Goal: Task Accomplishment & Management: Use online tool/utility

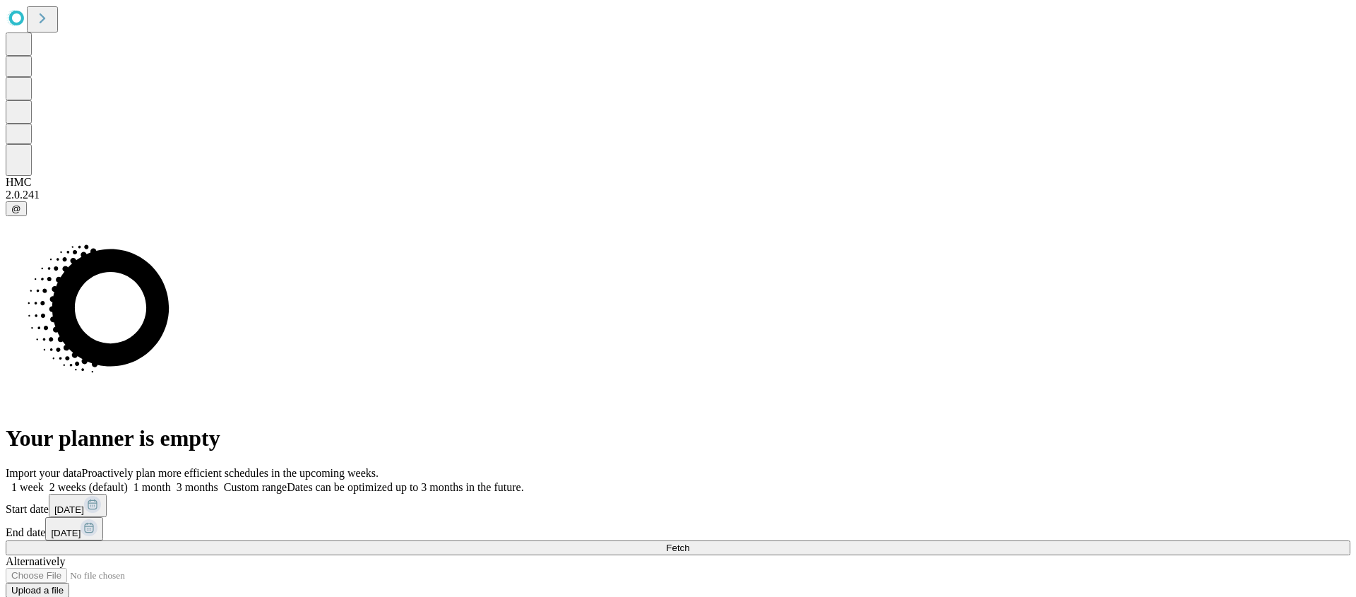
click at [1015, 467] on div "Import your data Proactively plan more efficient schedules in the upcoming week…" at bounding box center [678, 538] width 1345 height 143
click at [1020, 540] on button "Fetch" at bounding box center [678, 547] width 1345 height 15
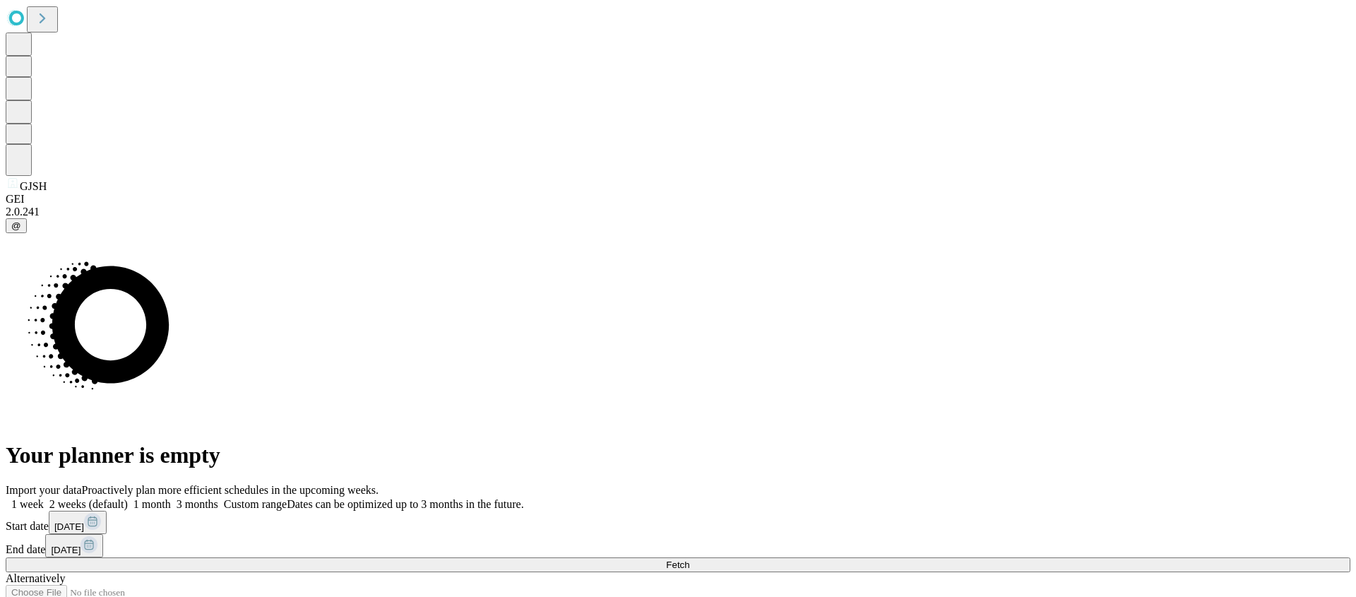
click at [689, 559] on span "Fetch" at bounding box center [677, 564] width 23 height 11
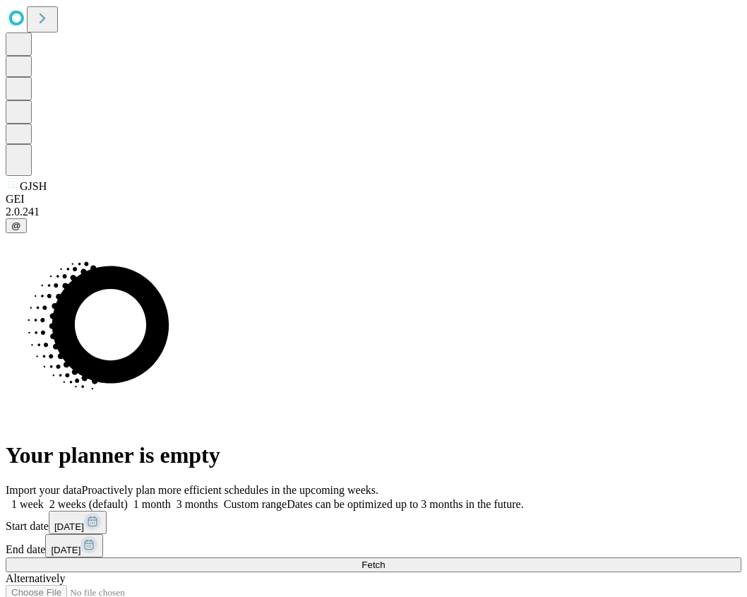
click at [649, 557] on button "Fetch" at bounding box center [374, 564] width 736 height 15
